Goal: Find specific page/section

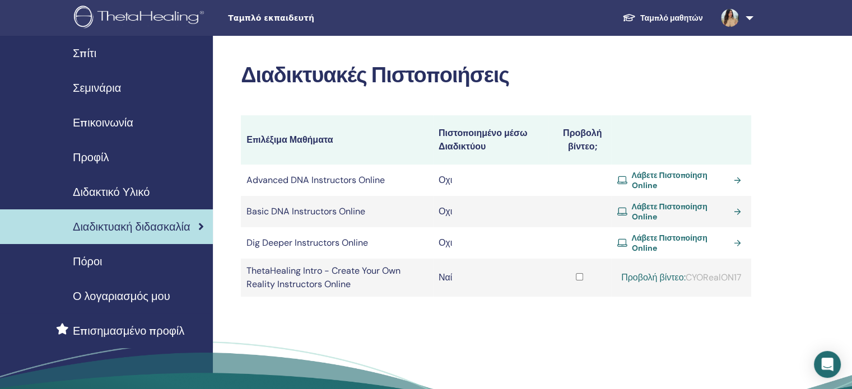
click at [118, 190] on span "Διδακτικό Υλικό" at bounding box center [111, 192] width 77 height 17
